Goal: Transaction & Acquisition: Obtain resource

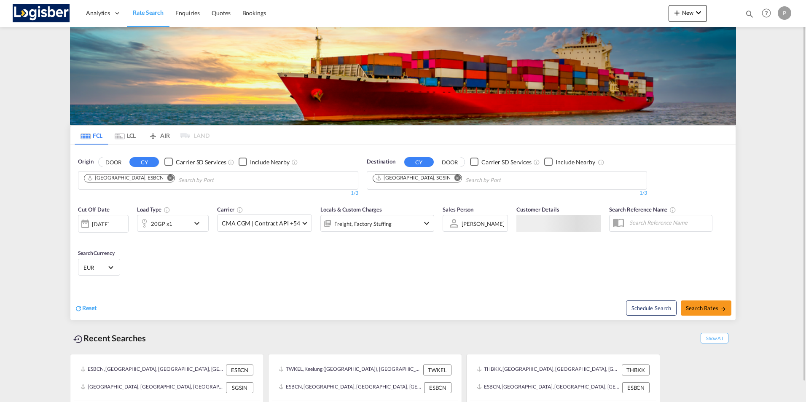
click at [167, 177] on md-icon "Remove" at bounding box center [170, 178] width 6 height 6
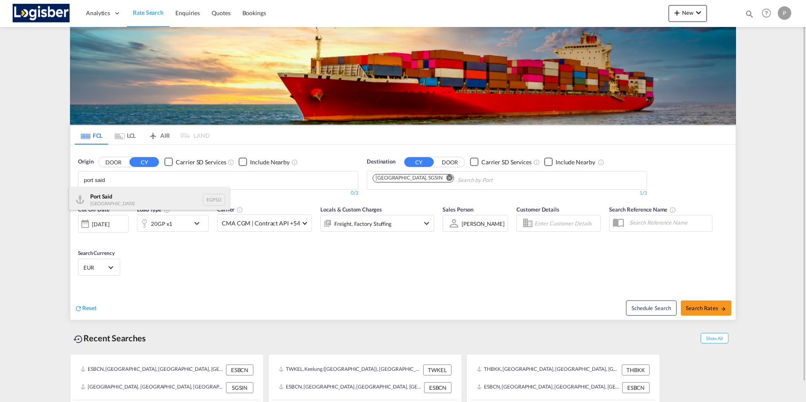
type input "port said"
click at [102, 202] on div "Port Said [GEOGRAPHIC_DATA] EGPSD" at bounding box center [149, 199] width 160 height 25
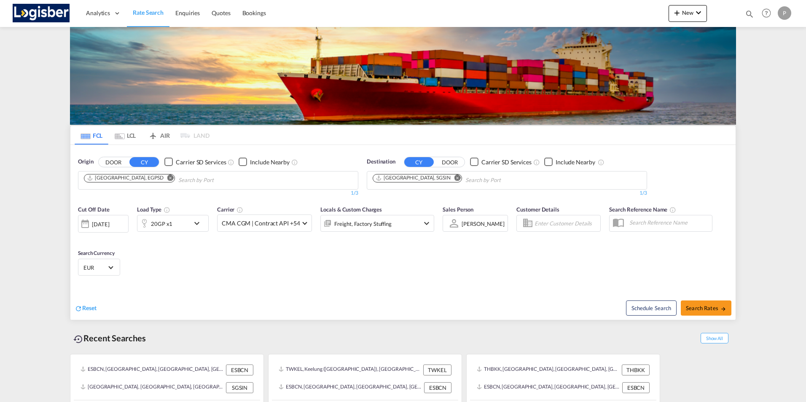
click at [454, 177] on md-icon "Remove" at bounding box center [457, 178] width 6 height 6
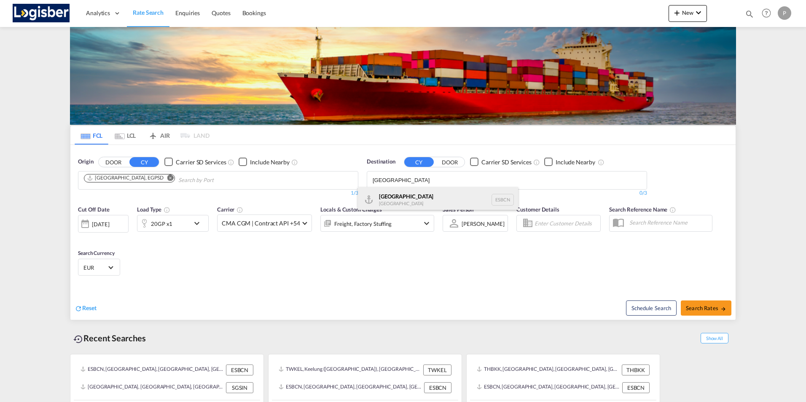
type input "[GEOGRAPHIC_DATA]"
click at [399, 202] on div "[GEOGRAPHIC_DATA] [GEOGRAPHIC_DATA] ESBCN" at bounding box center [438, 199] width 160 height 25
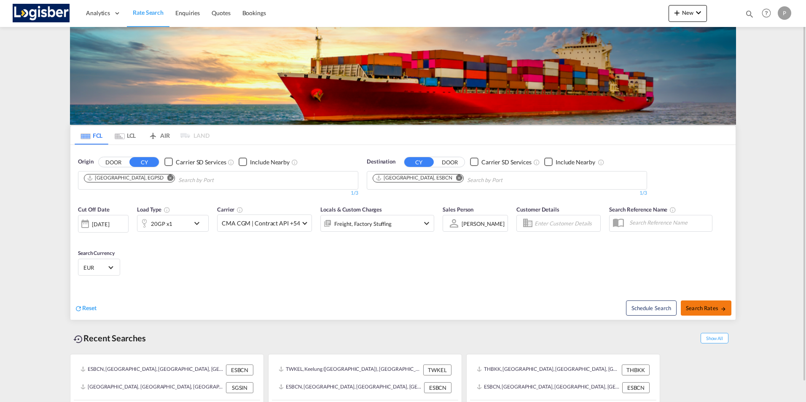
click at [696, 309] on span "Search Rates" at bounding box center [706, 308] width 40 height 7
type input "EGPSD to ESBCN / [DATE]"
